Goal: Navigation & Orientation: Find specific page/section

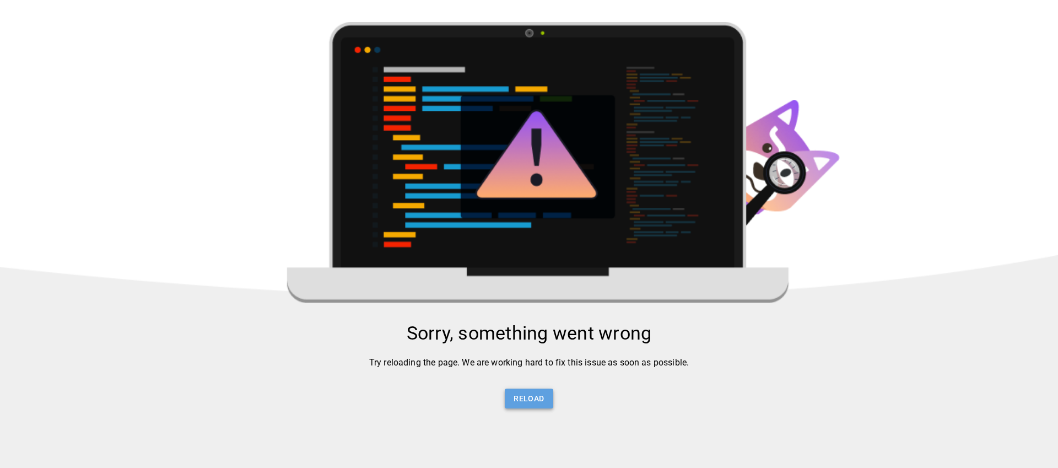
click at [519, 402] on button "Reload" at bounding box center [529, 399] width 48 height 20
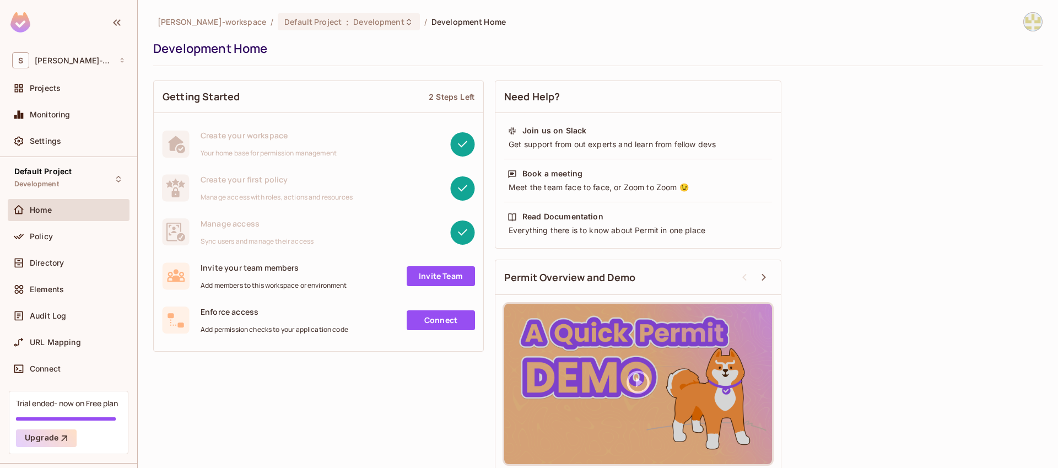
click at [1029, 23] on img at bounding box center [1033, 22] width 18 height 18
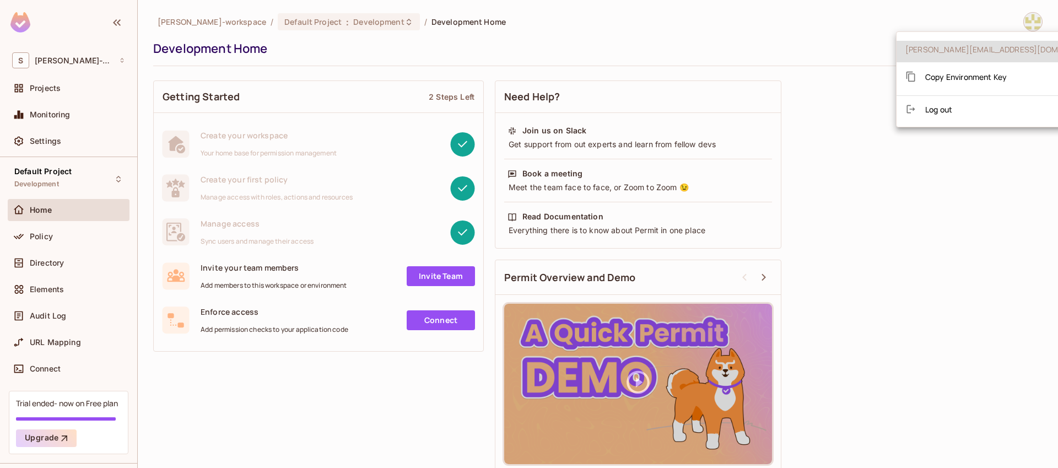
click at [895, 255] on div at bounding box center [529, 234] width 1058 height 468
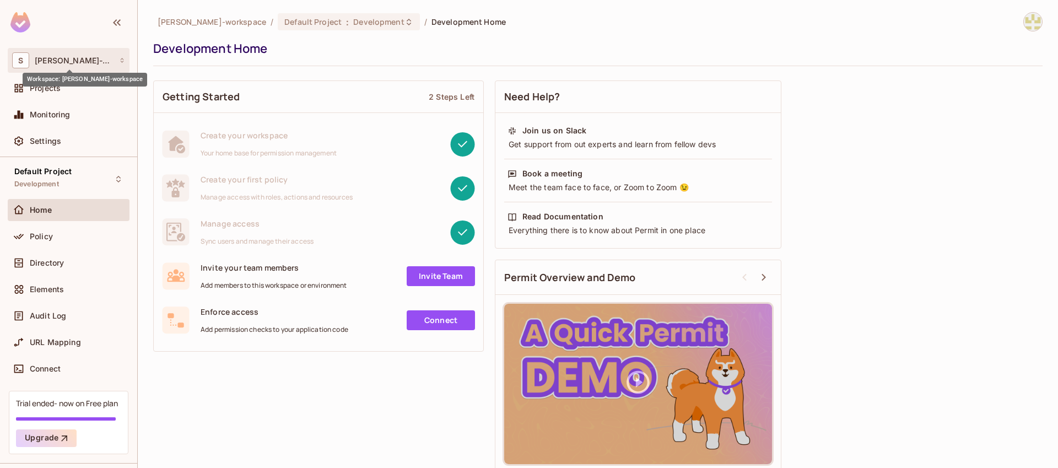
click at [71, 63] on span "[PERSON_NAME]-workspace" at bounding box center [74, 60] width 78 height 9
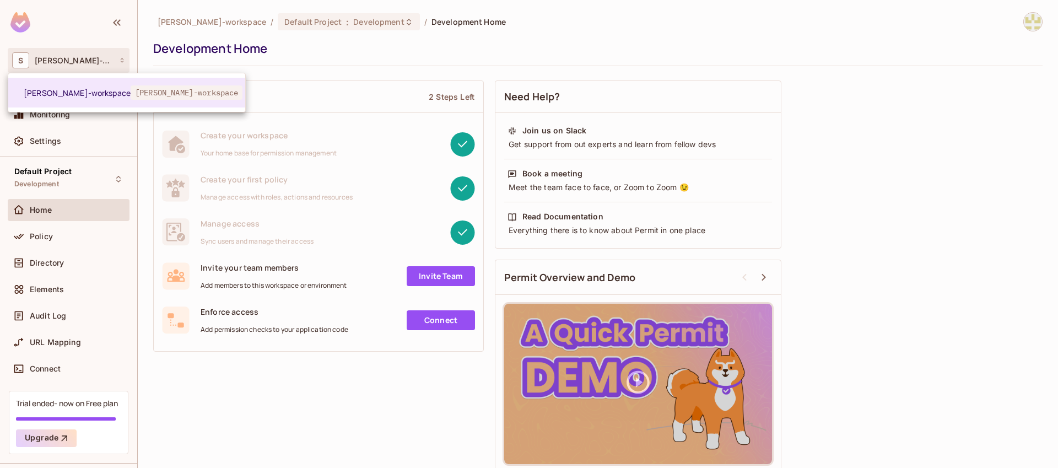
click at [71, 63] on div at bounding box center [529, 234] width 1058 height 468
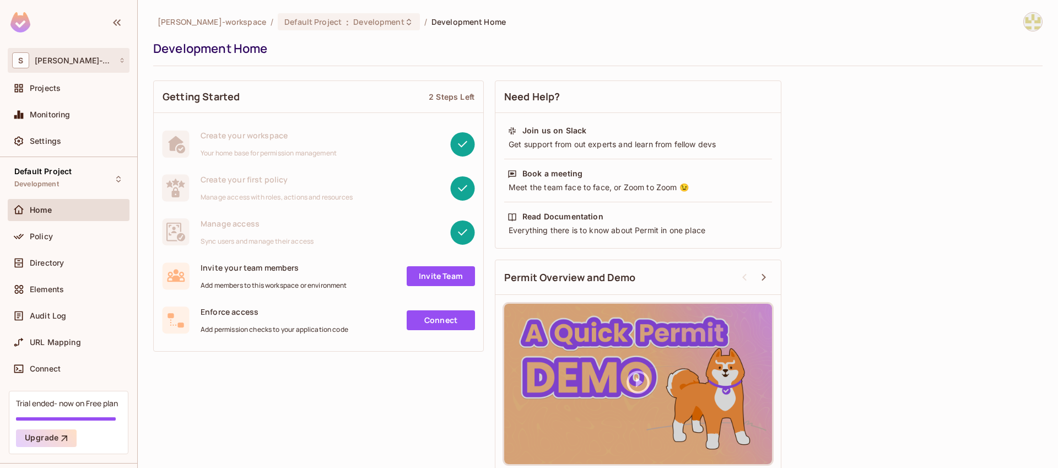
click at [121, 59] on icon at bounding box center [122, 60] width 6 height 6
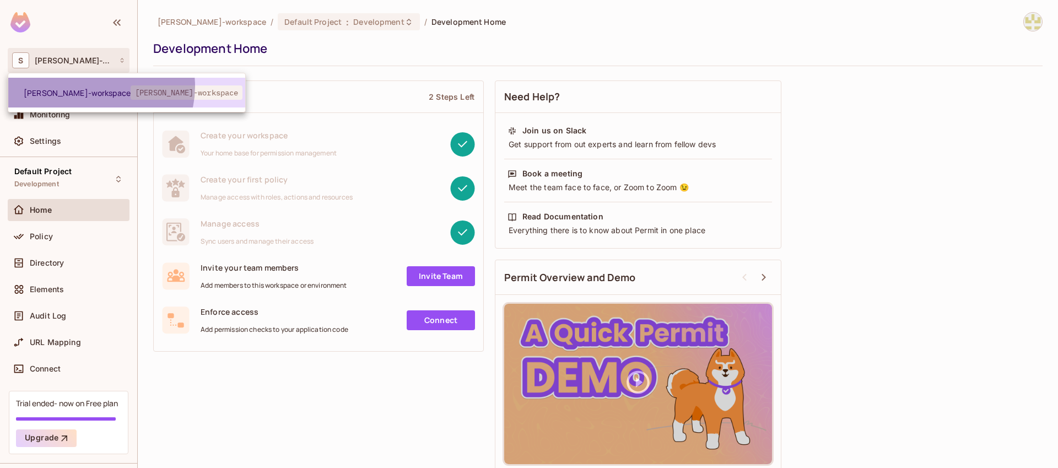
click at [97, 87] on li "[PERSON_NAME]-workspace [PERSON_NAME]-workspace" at bounding box center [126, 93] width 237 height 30
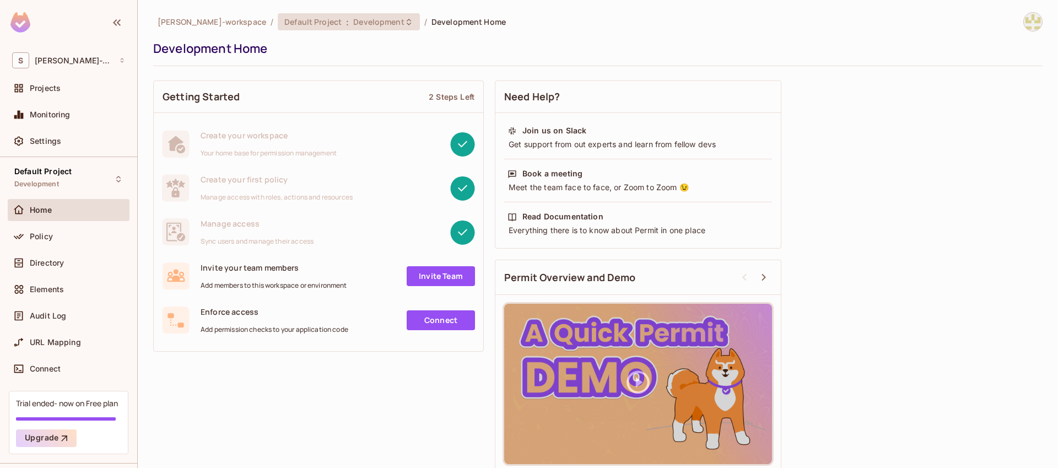
click at [284, 19] on span "Default Project" at bounding box center [312, 22] width 57 height 10
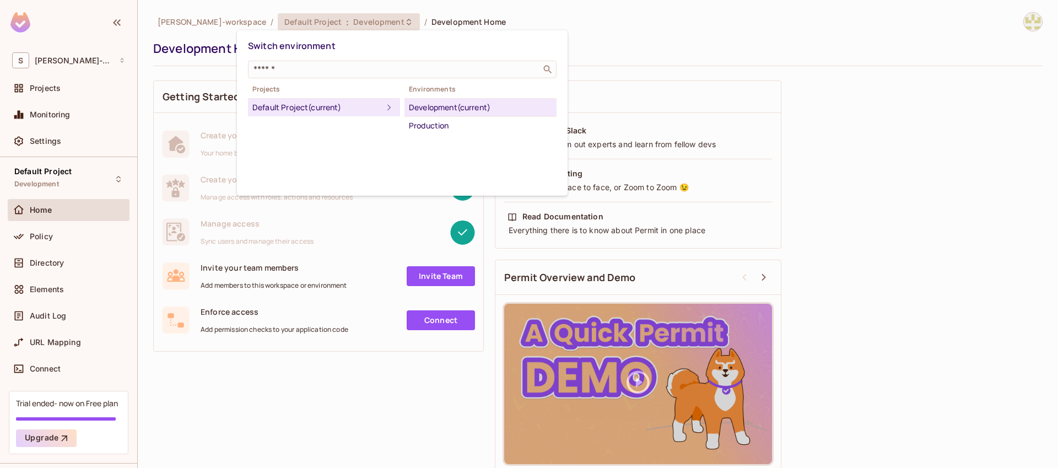
click at [359, 133] on div "Projects Default Project (current) Environments Development (current) Production" at bounding box center [402, 109] width 309 height 52
click at [438, 123] on div "Production" at bounding box center [480, 125] width 143 height 13
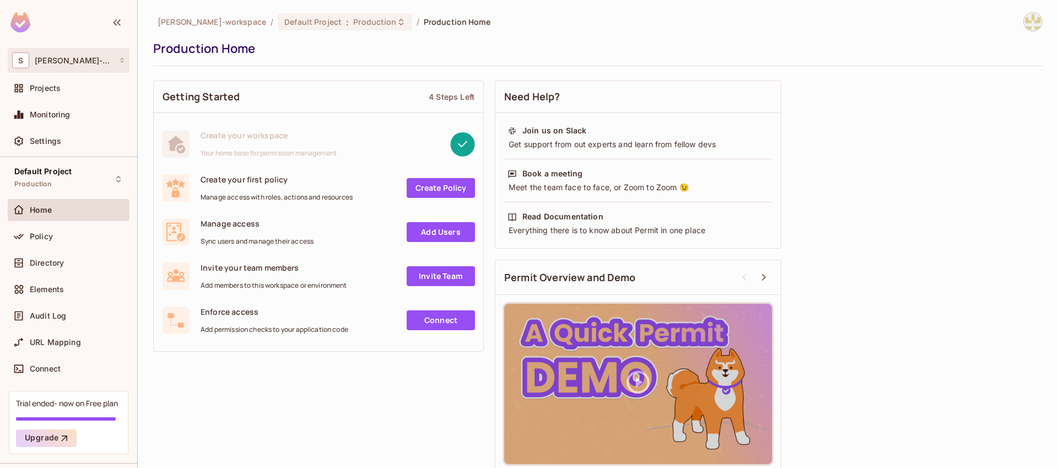
click at [98, 64] on span "[PERSON_NAME]-workspace" at bounding box center [74, 60] width 78 height 9
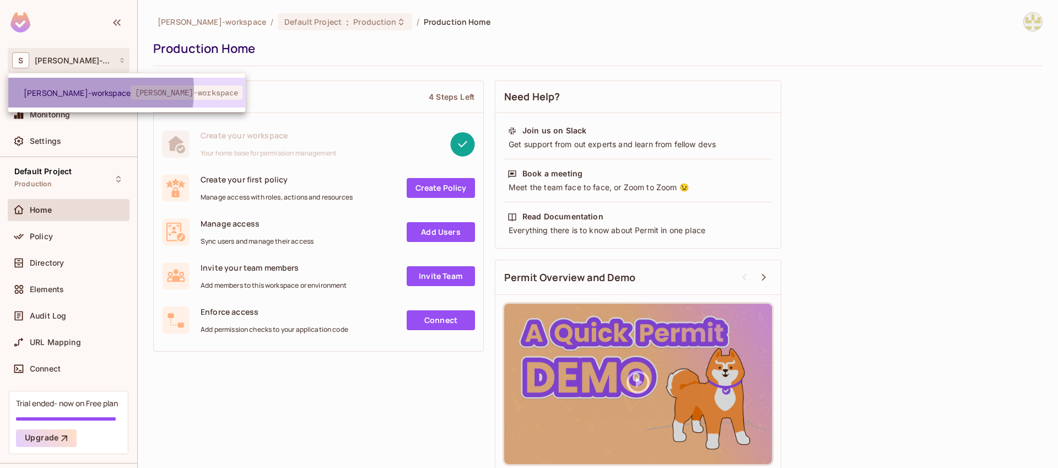
drag, startPoint x: 77, startPoint y: 90, endPoint x: 72, endPoint y: 89, distance: 5.6
click at [77, 90] on span "[PERSON_NAME]-workspace" at bounding box center [77, 93] width 107 height 10
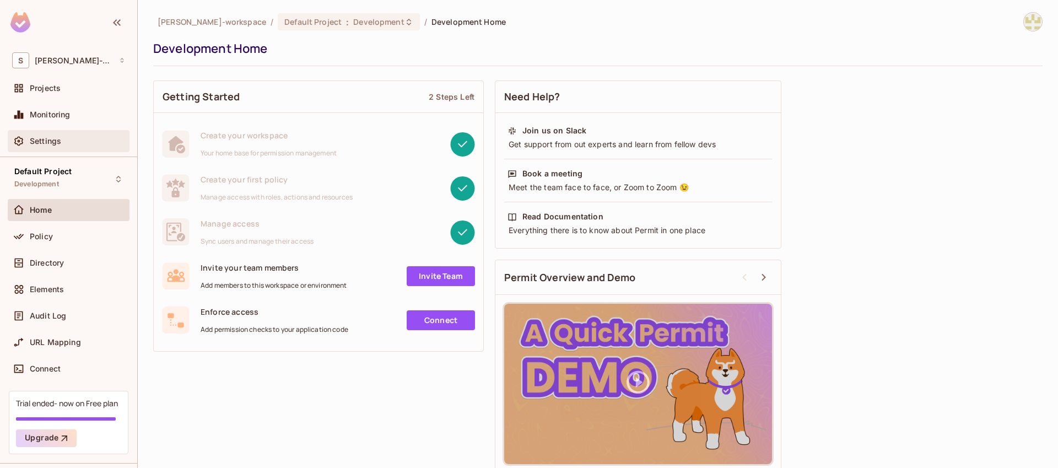
click at [77, 143] on div "Settings" at bounding box center [77, 141] width 95 height 9
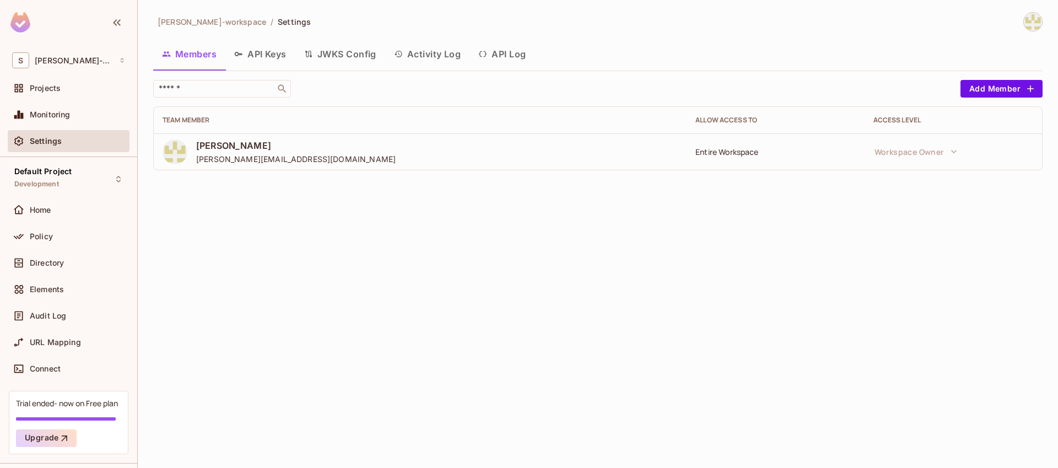
click at [282, 57] on button "API Keys" at bounding box center [260, 54] width 70 height 28
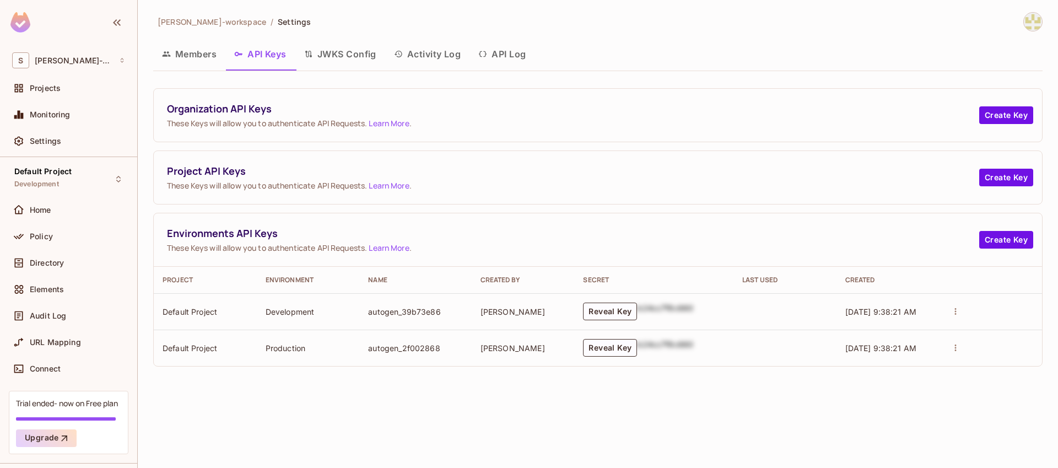
click at [325, 60] on button "JWKS Config" at bounding box center [340, 54] width 90 height 28
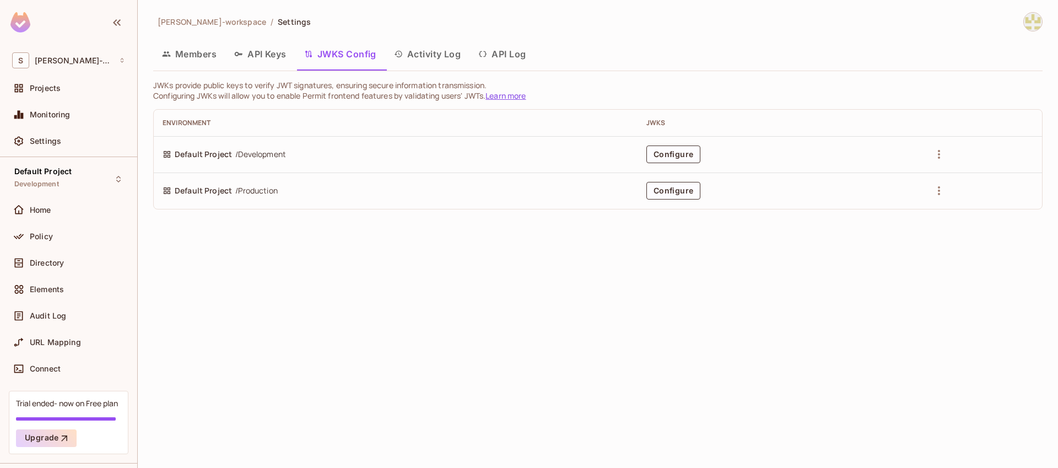
click at [422, 60] on button "Activity Log" at bounding box center [427, 54] width 85 height 28
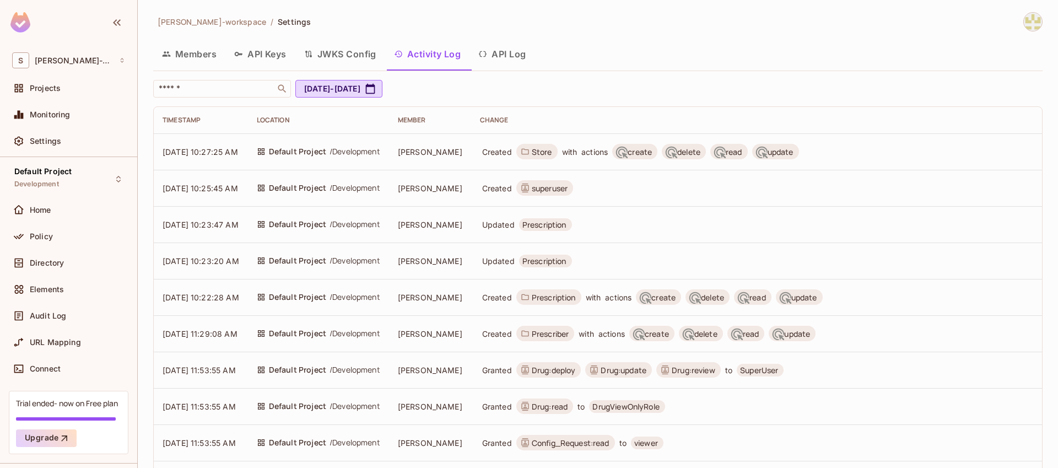
click at [527, 52] on button "API Log" at bounding box center [502, 54] width 65 height 28
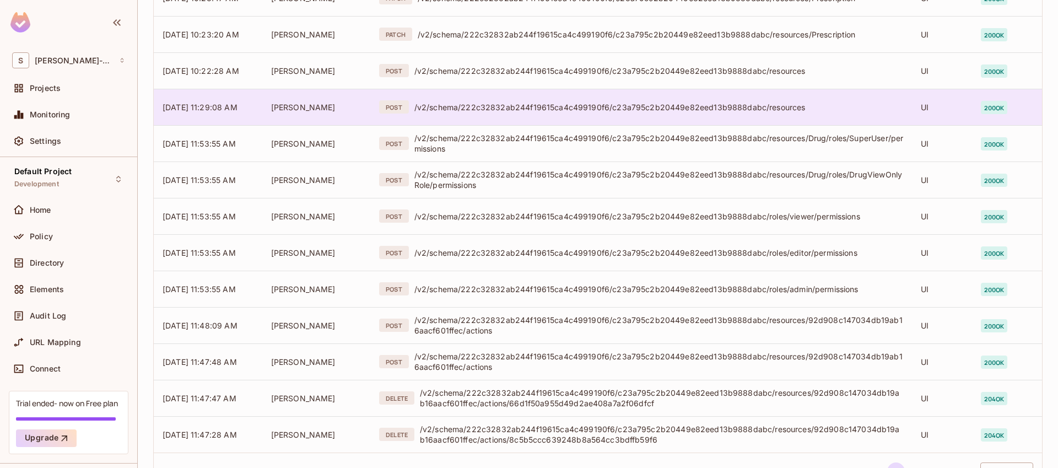
scroll to position [293, 0]
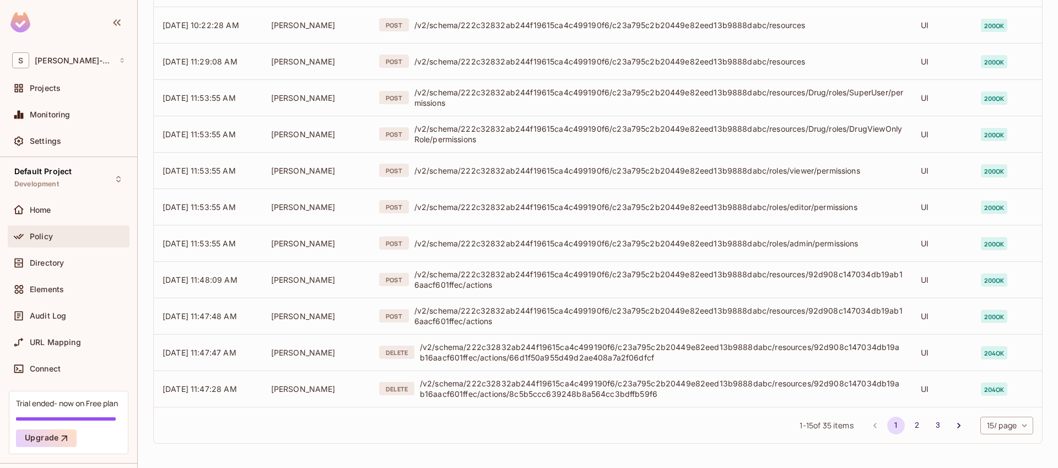
click at [40, 244] on div "Policy" at bounding box center [69, 236] width 122 height 22
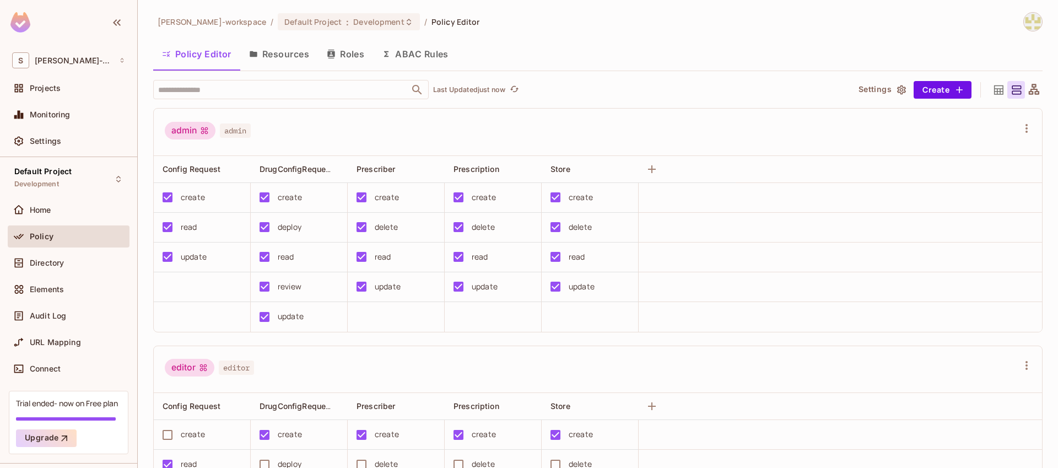
click at [290, 56] on button "Resources" at bounding box center [279, 54] width 78 height 28
